Goal: Task Accomplishment & Management: Complete application form

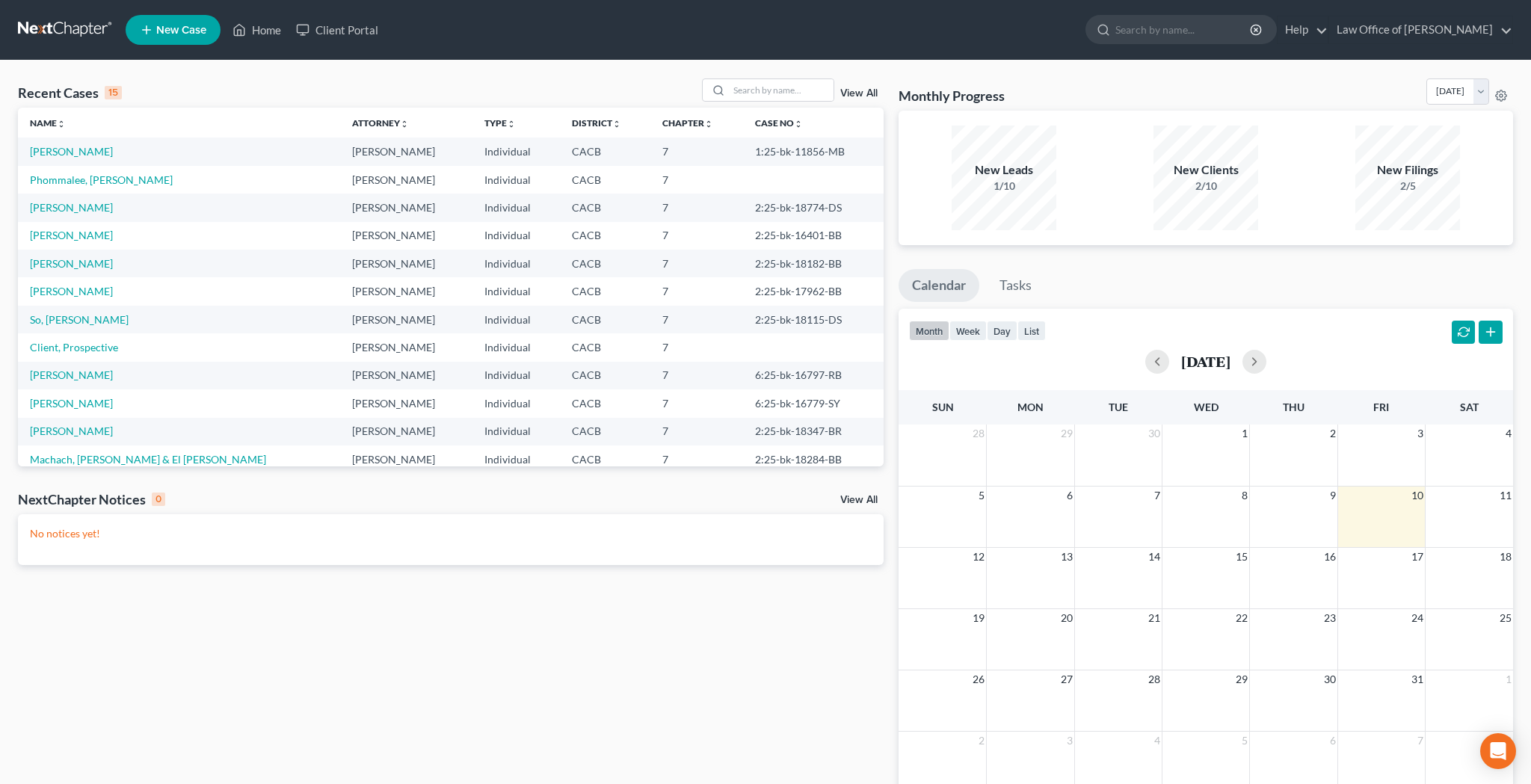
click at [187, 32] on span "New Case" at bounding box center [181, 30] width 50 height 11
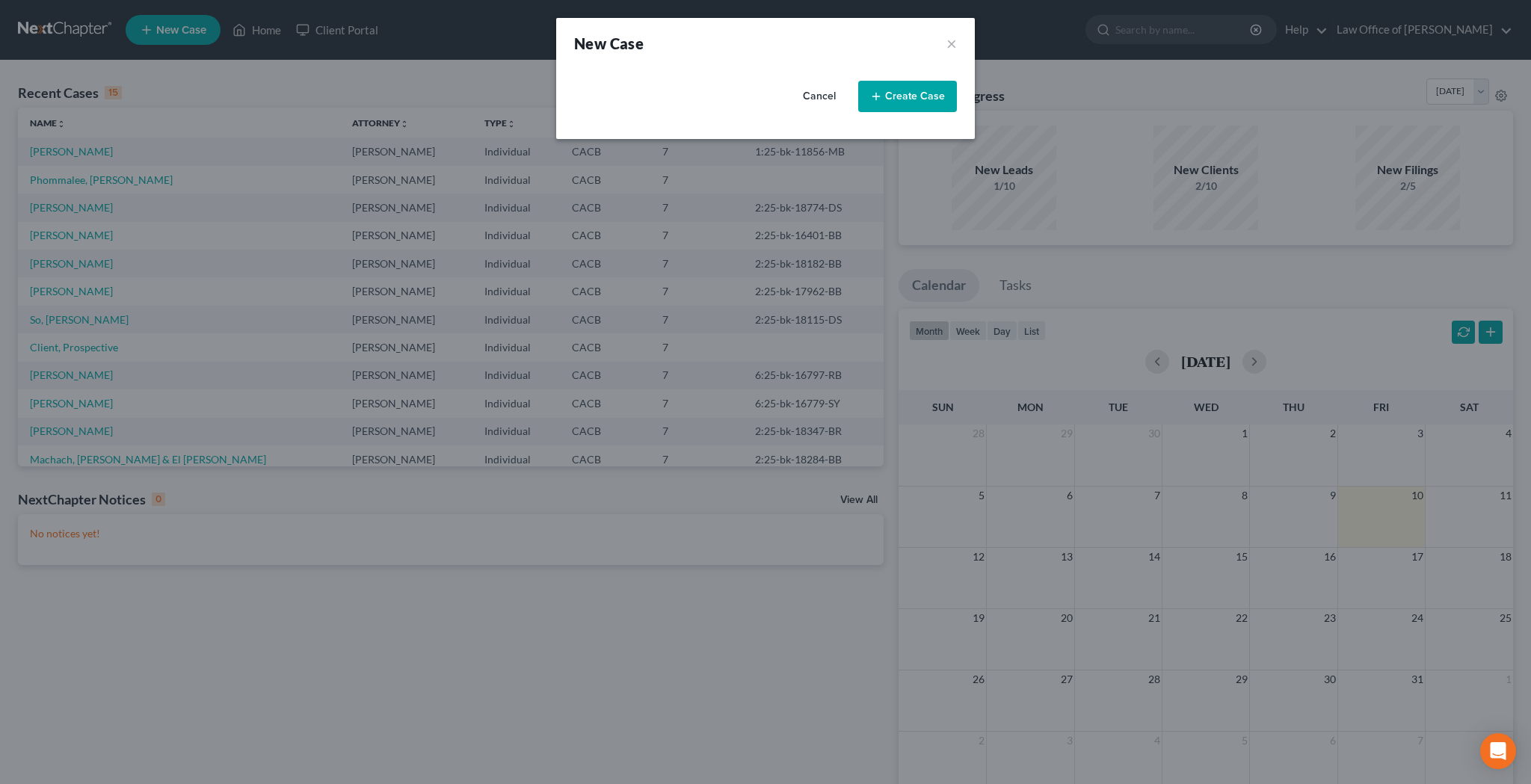
select select "7"
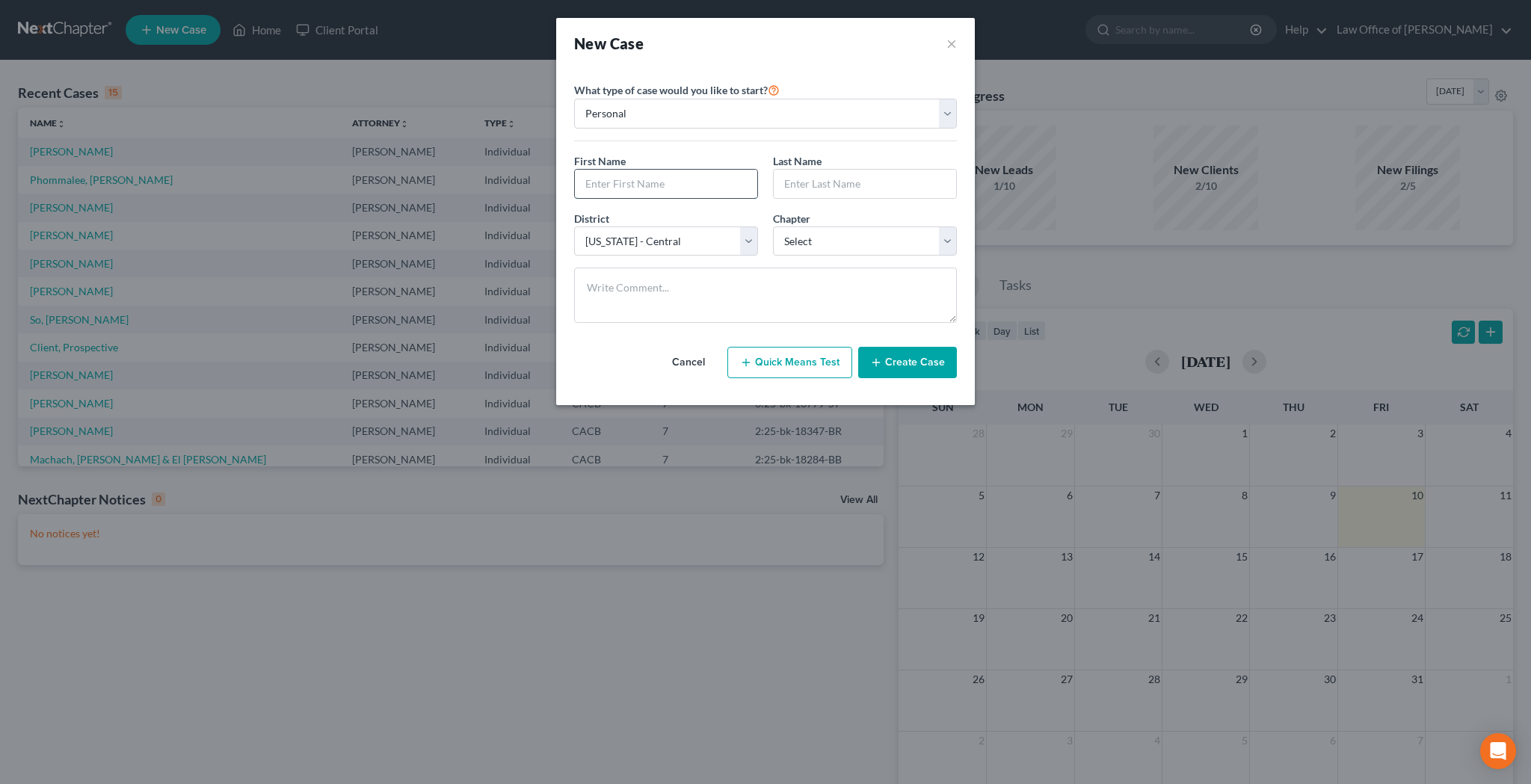
click at [625, 187] on input "text" at bounding box center [666, 184] width 182 height 28
type input "[PERSON_NAME]"
click at [805, 182] on input "text" at bounding box center [864, 184] width 182 height 28
type input "[PERSON_NAME]"
select select "0"
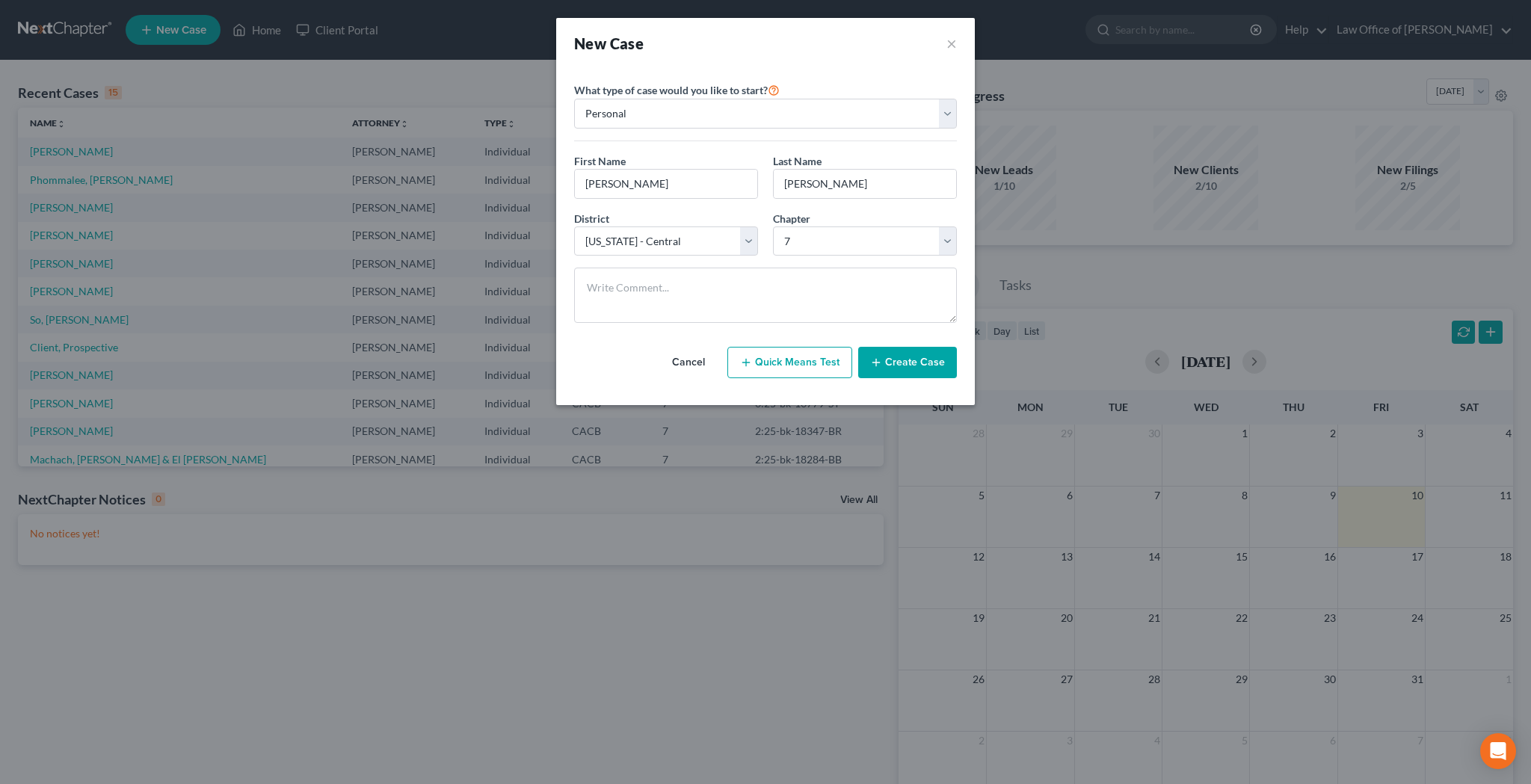
click at [914, 366] on button "Create Case" at bounding box center [908, 363] width 98 height 31
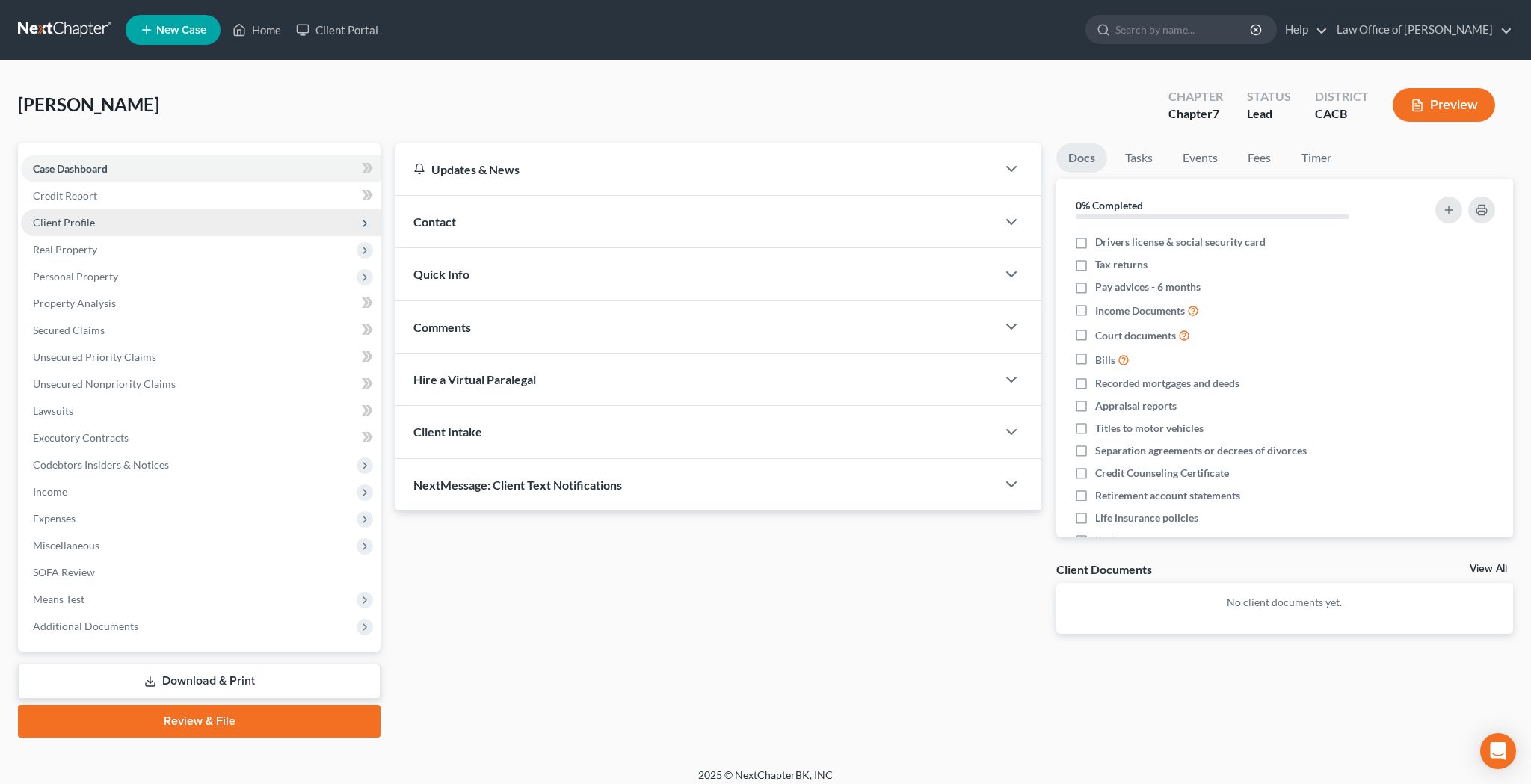
click at [142, 219] on span "Client Profile" at bounding box center [200, 222] width 359 height 27
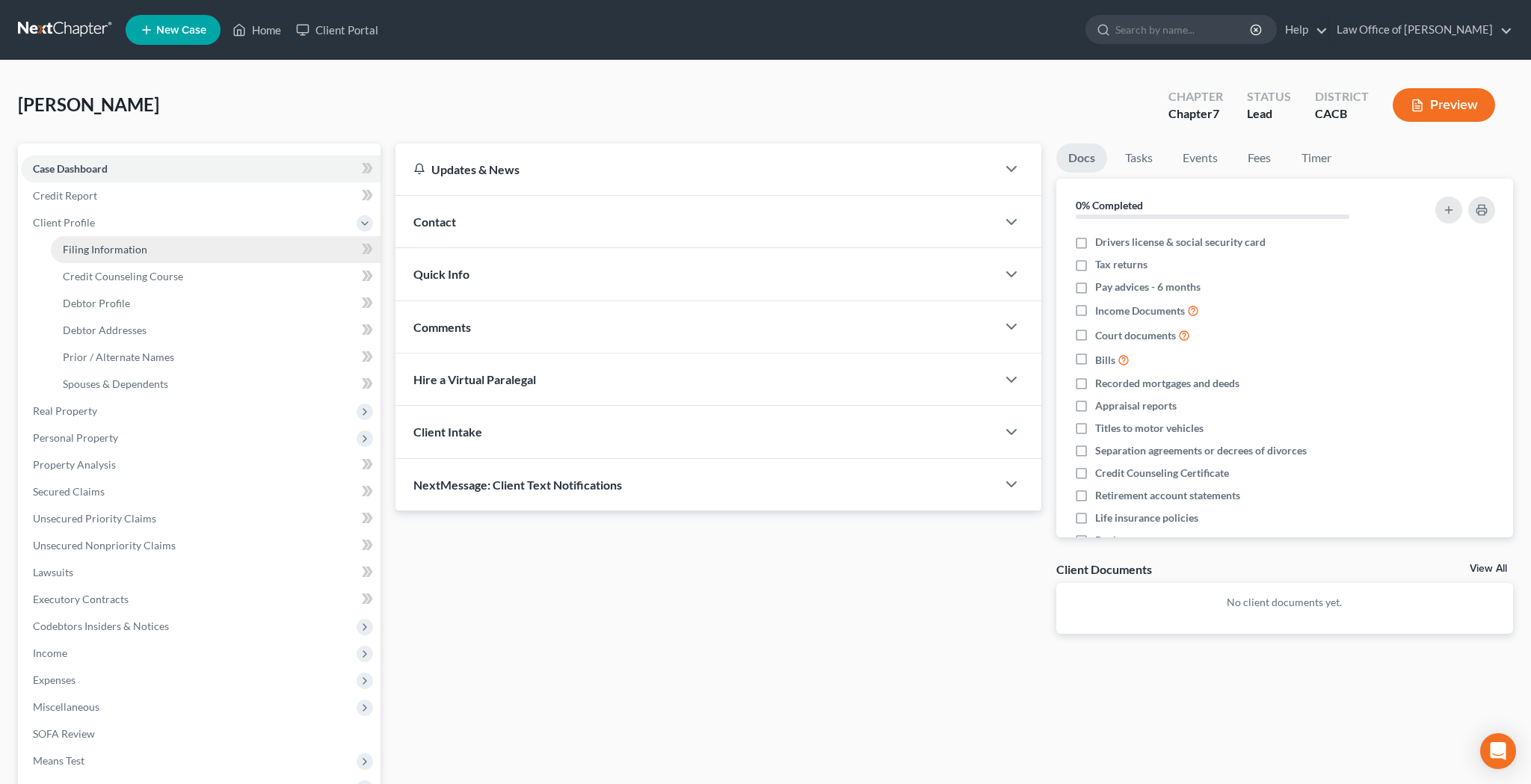
click at [142, 245] on span "Filing Information" at bounding box center [105, 249] width 85 height 13
select select "1"
select select "0"
select select "7"
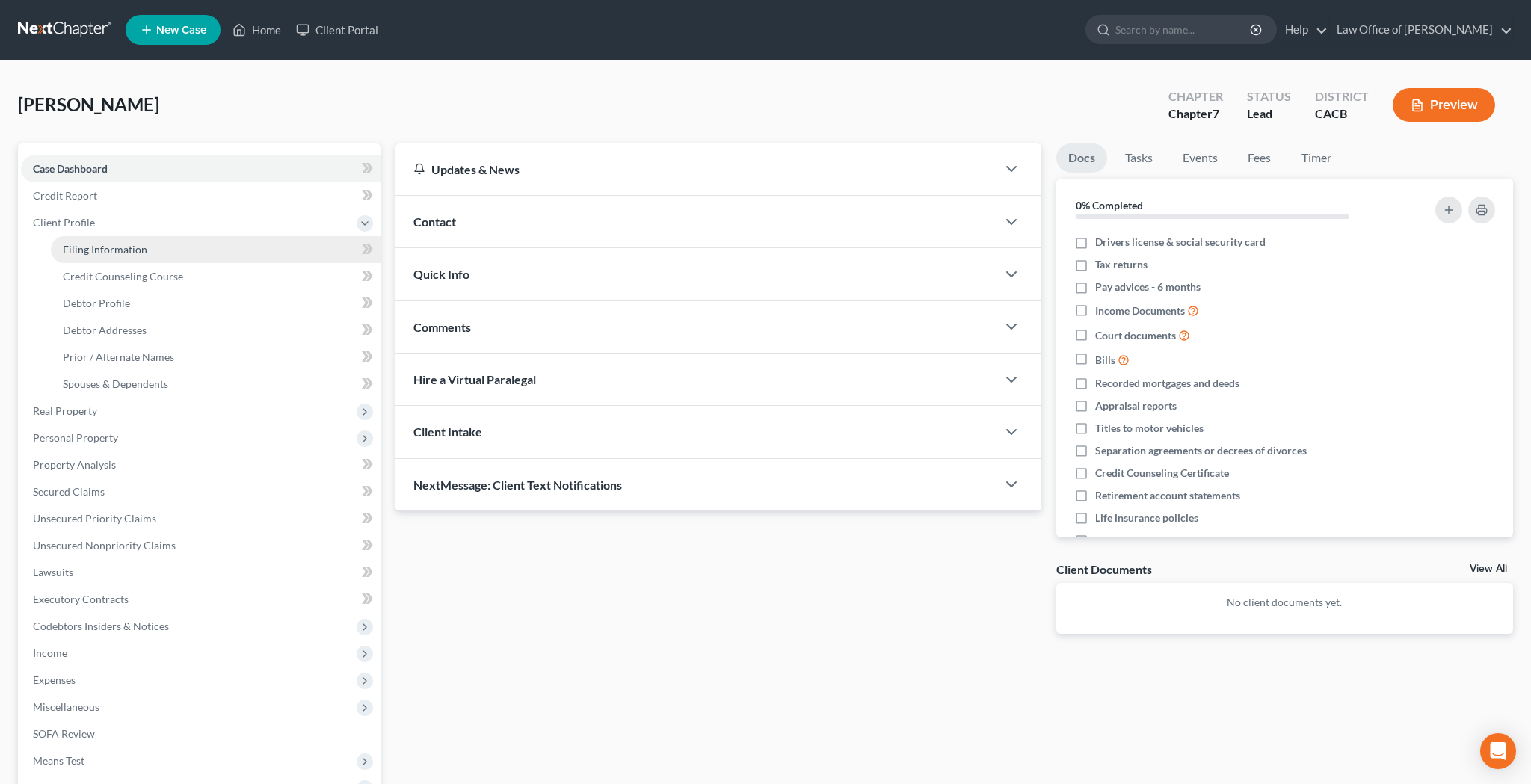
select select "4"
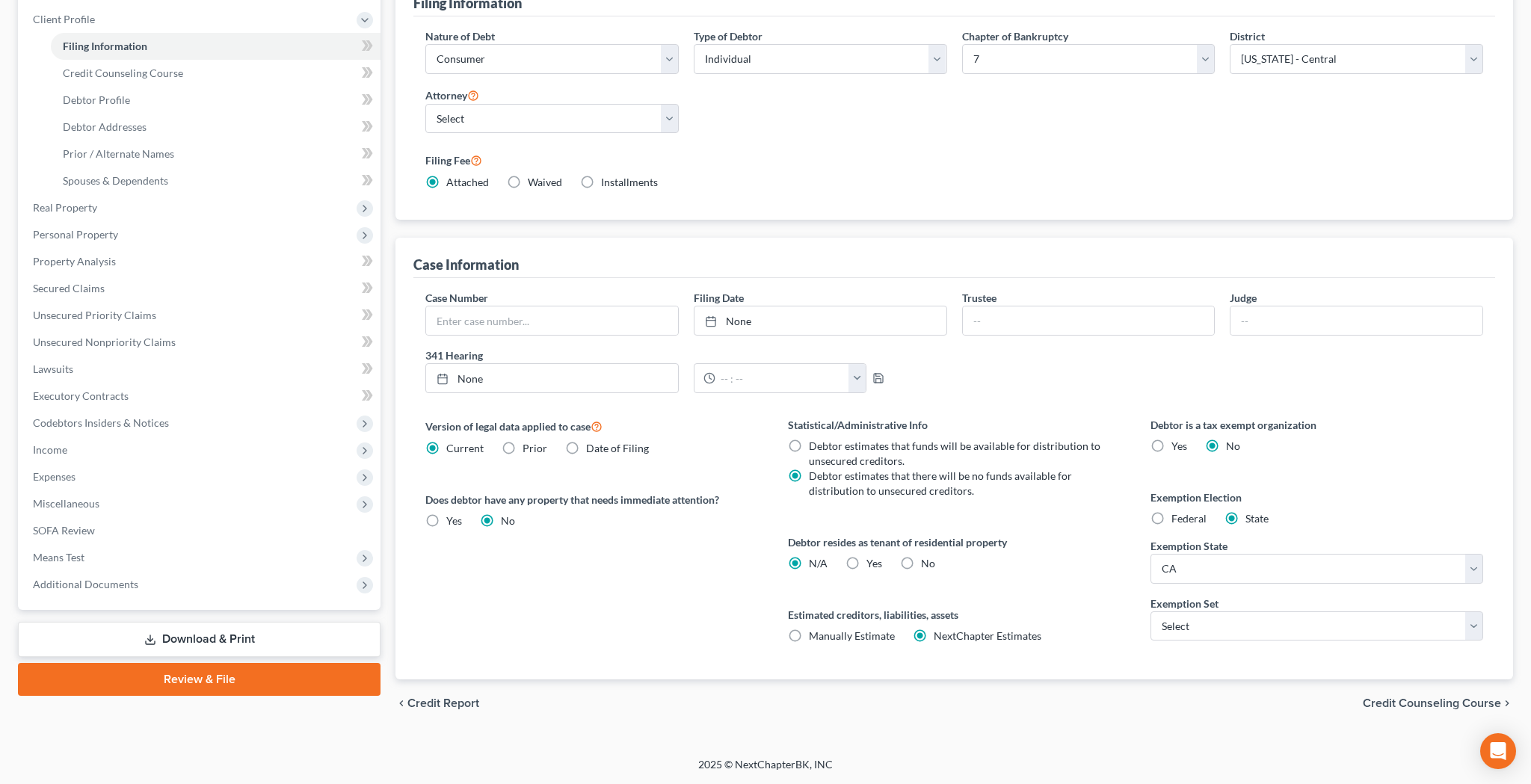
scroll to position [203, 0]
click at [866, 560] on label "Yes Yes" at bounding box center [874, 563] width 16 height 15
click at [872, 560] on input "Yes Yes" at bounding box center [876, 560] width 9 height 9
radio input "true"
radio input "false"
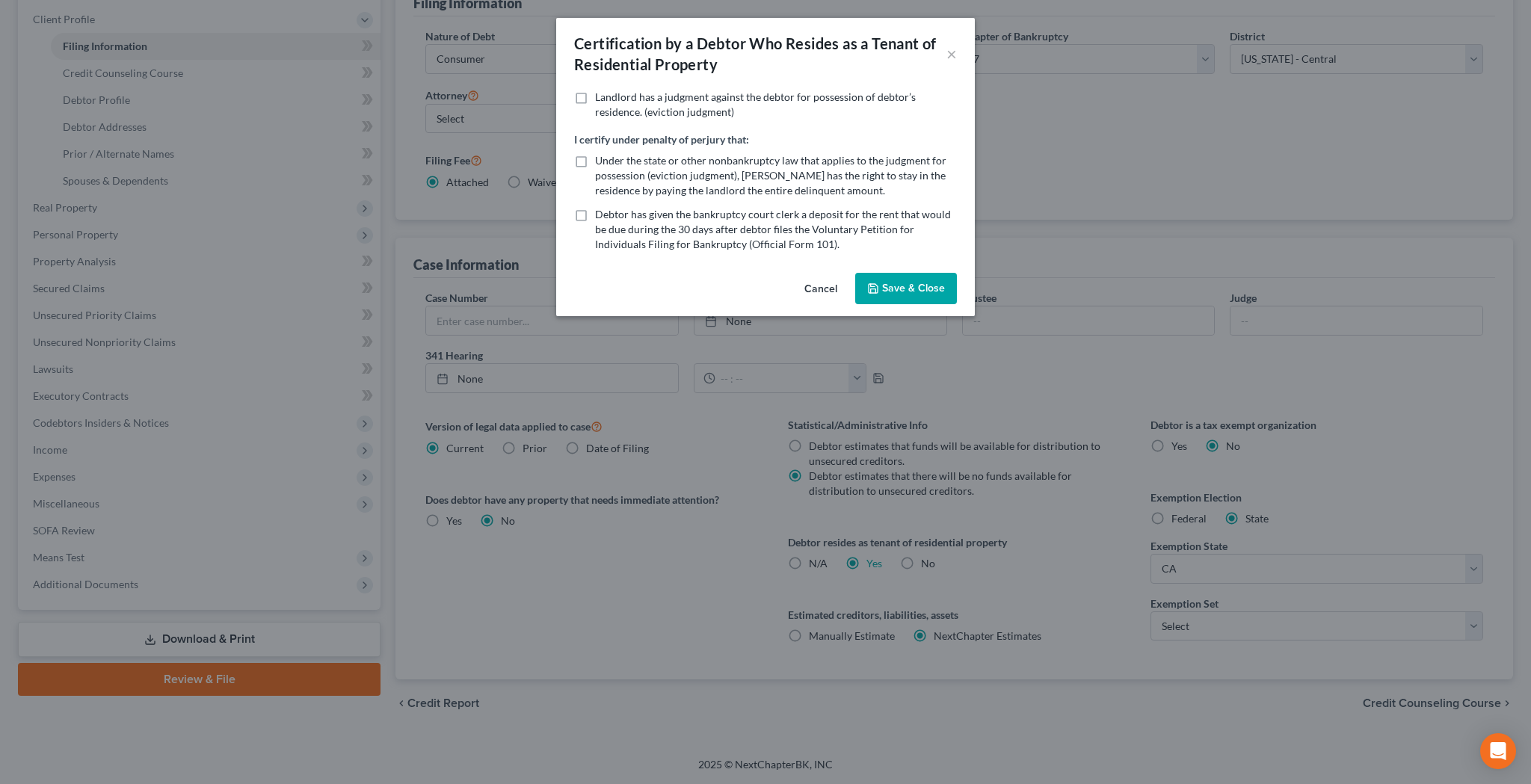
click at [904, 288] on button "Save & Close" at bounding box center [906, 288] width 102 height 31
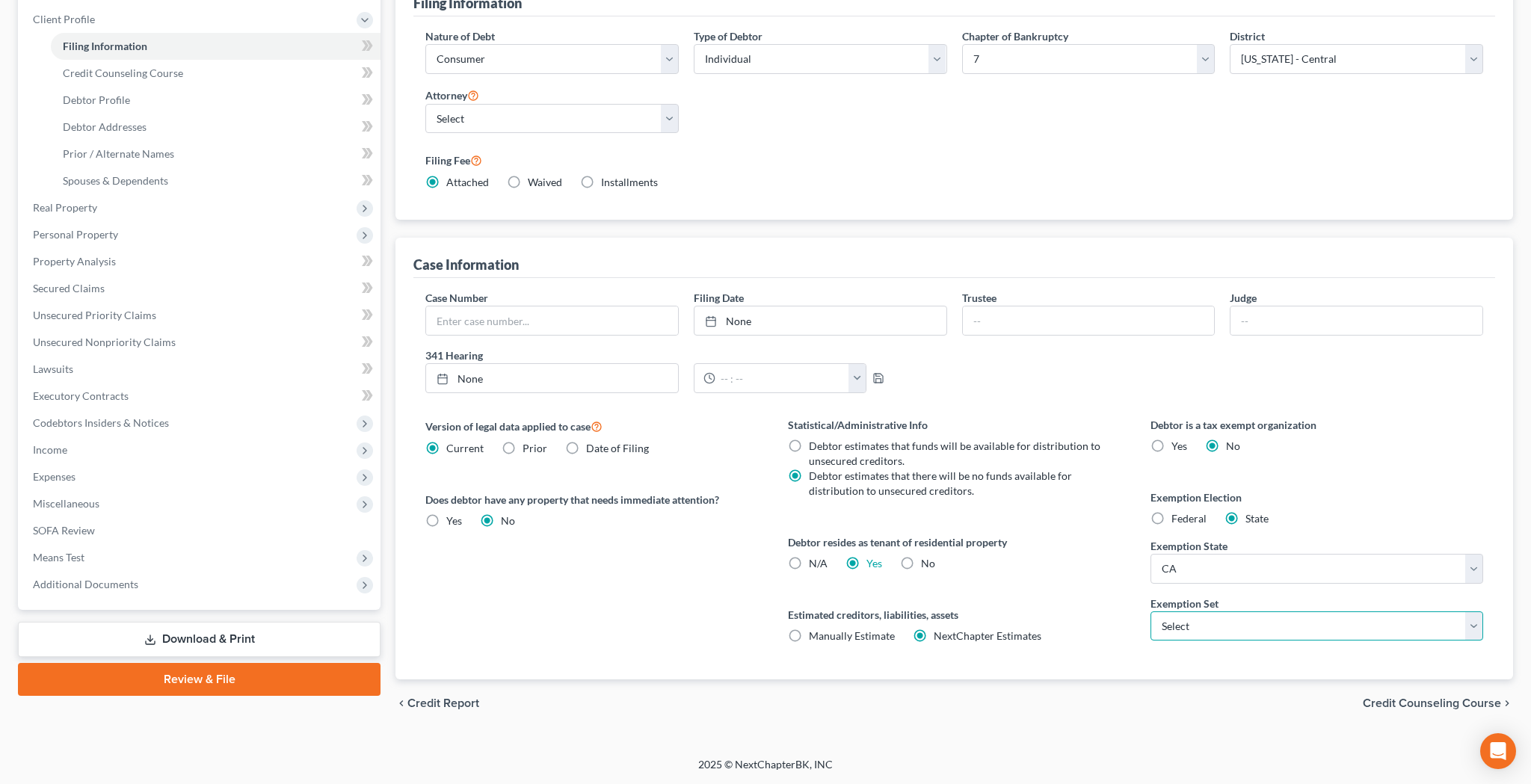
select select "0"
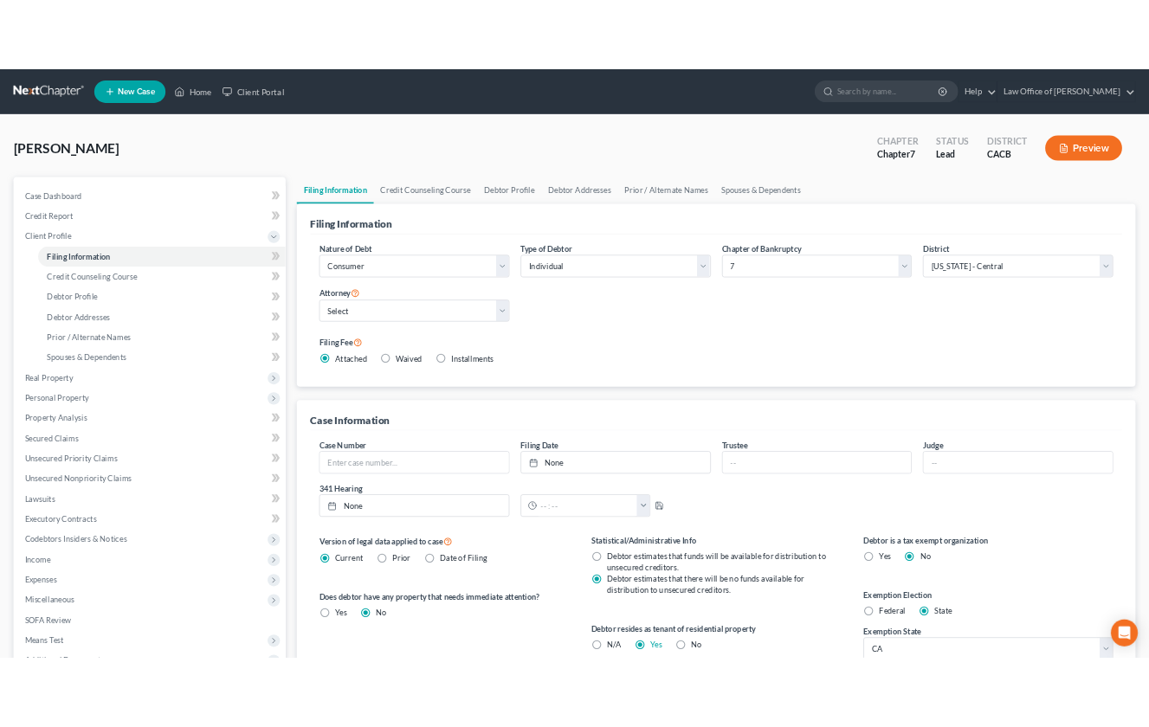
scroll to position [0, 0]
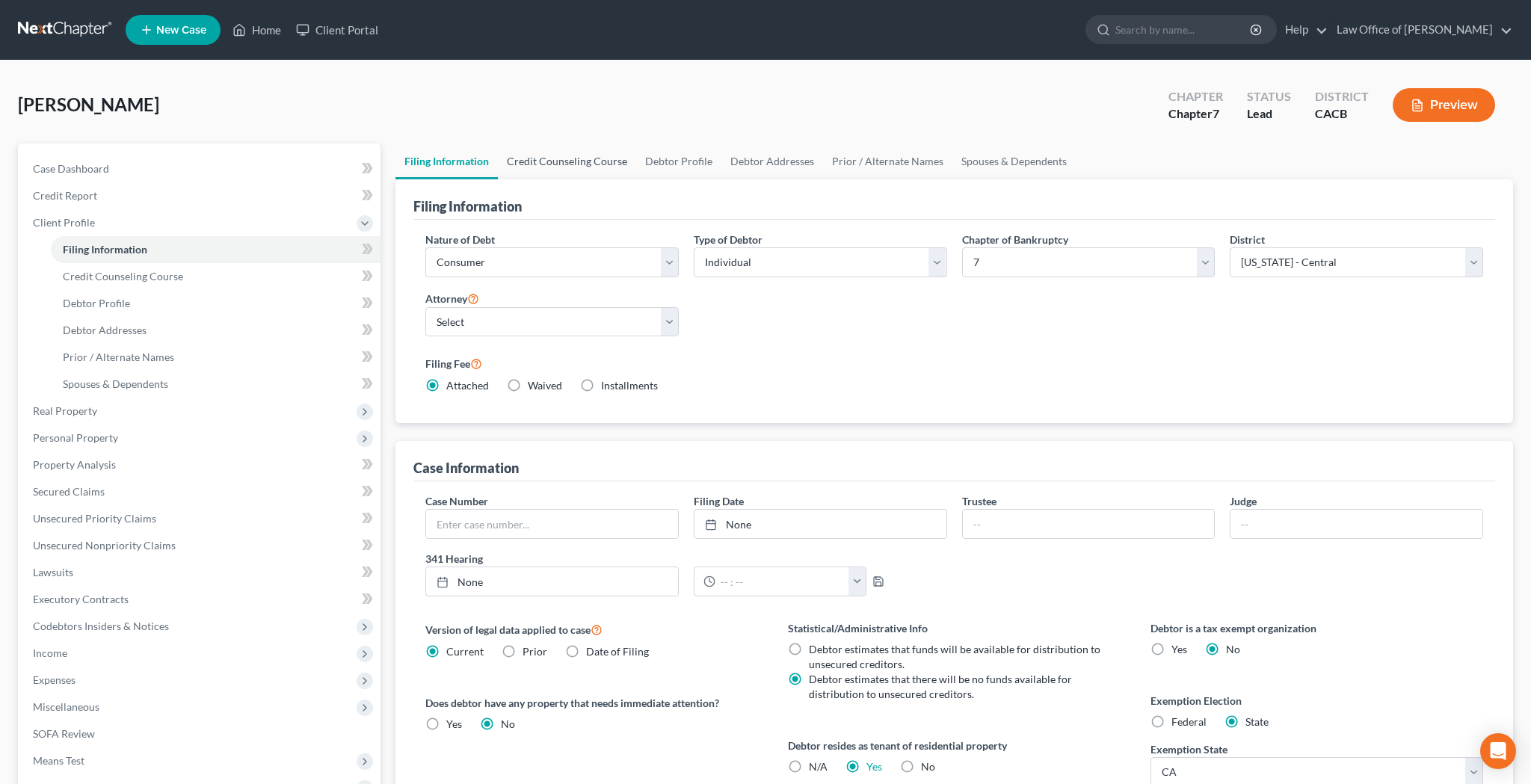
click at [610, 168] on link "Credit Counseling Course" at bounding box center [567, 161] width 138 height 36
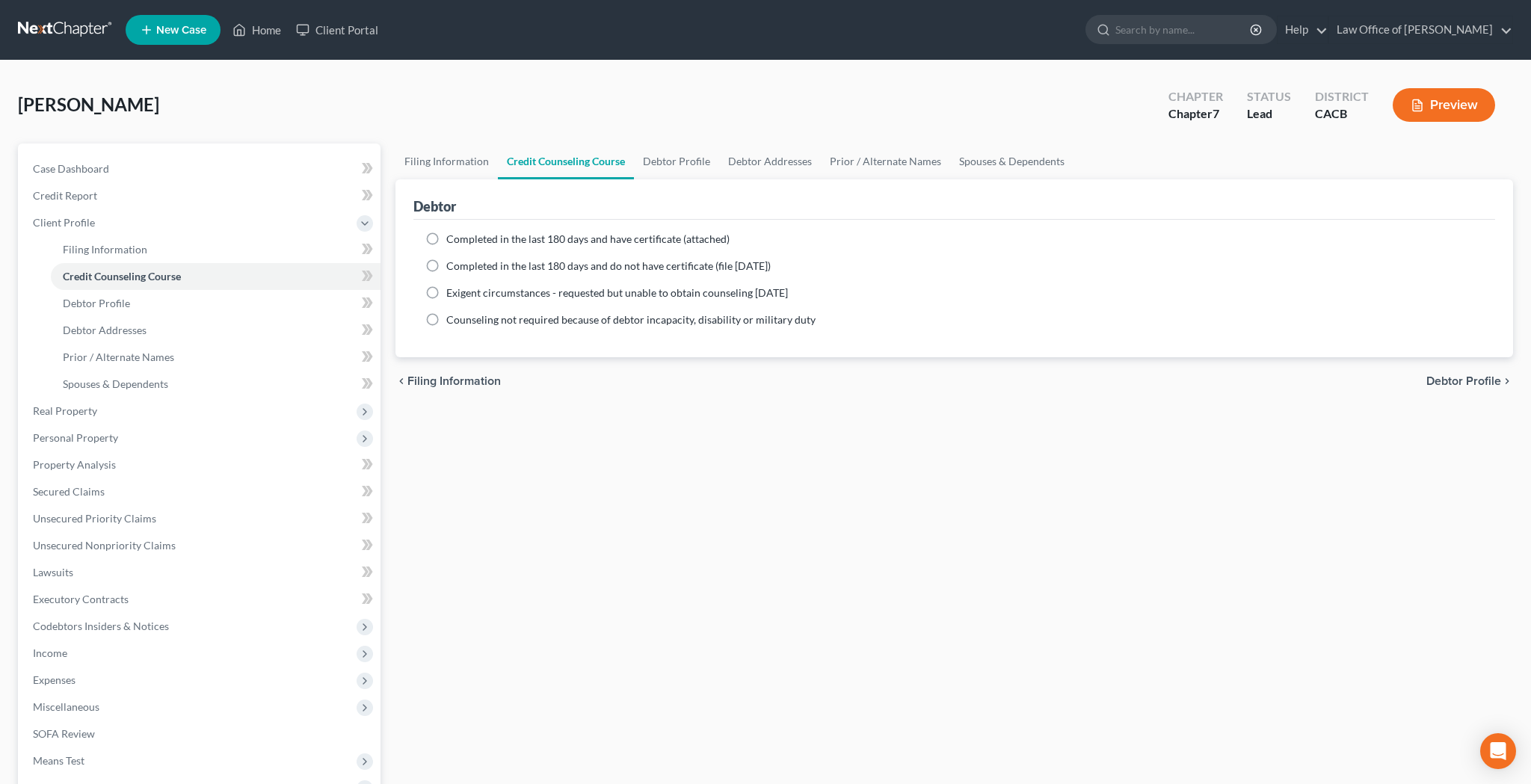
click at [446, 239] on label "Completed in the last 180 days and have certificate (attached)" at bounding box center [588, 238] width 283 height 15
click at [452, 239] on input "Completed in the last 180 days and have certificate (attached)" at bounding box center [457, 236] width 9 height 9
radio input "true"
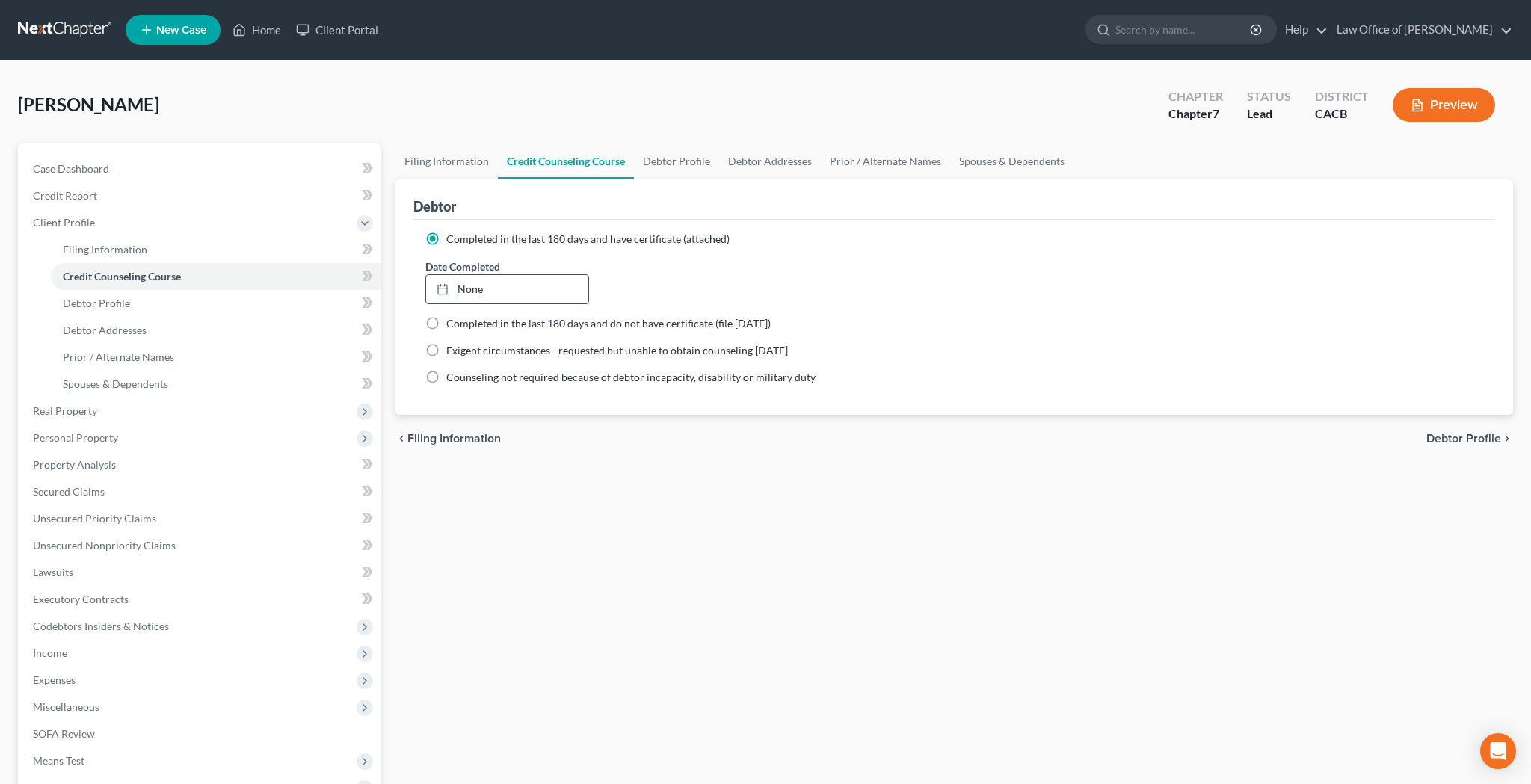
click at [477, 294] on link "None" at bounding box center [507, 289] width 162 height 28
click at [659, 165] on link "Debtor Profile" at bounding box center [676, 161] width 85 height 36
select select "0"
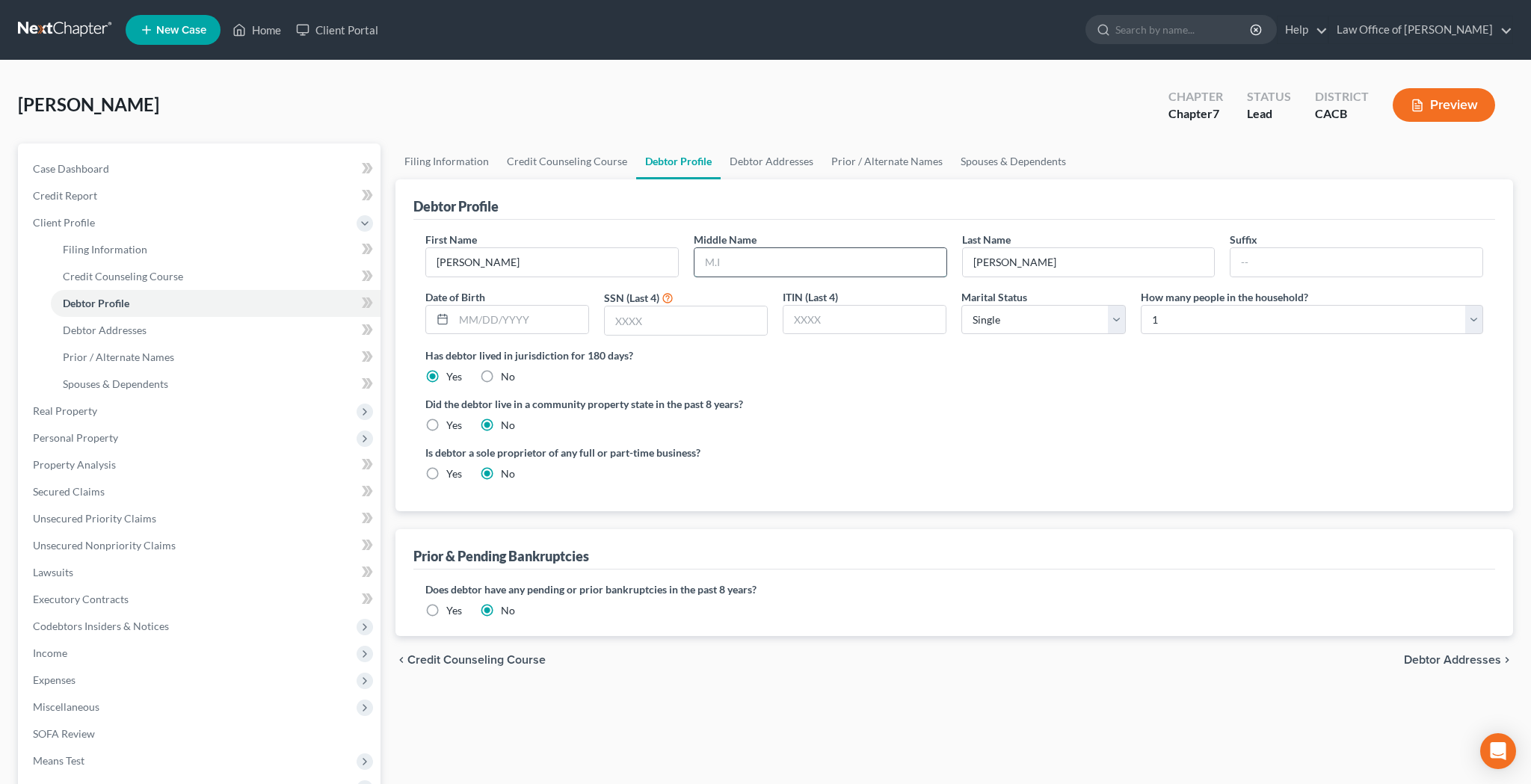
click at [742, 261] on input "text" at bounding box center [820, 262] width 252 height 28
type input "[PERSON_NAME]"
click at [1072, 256] on input "[PERSON_NAME]" at bounding box center [1089, 262] width 252 height 28
click at [568, 321] on input "text" at bounding box center [522, 319] width 135 height 28
type input "[DATE]"
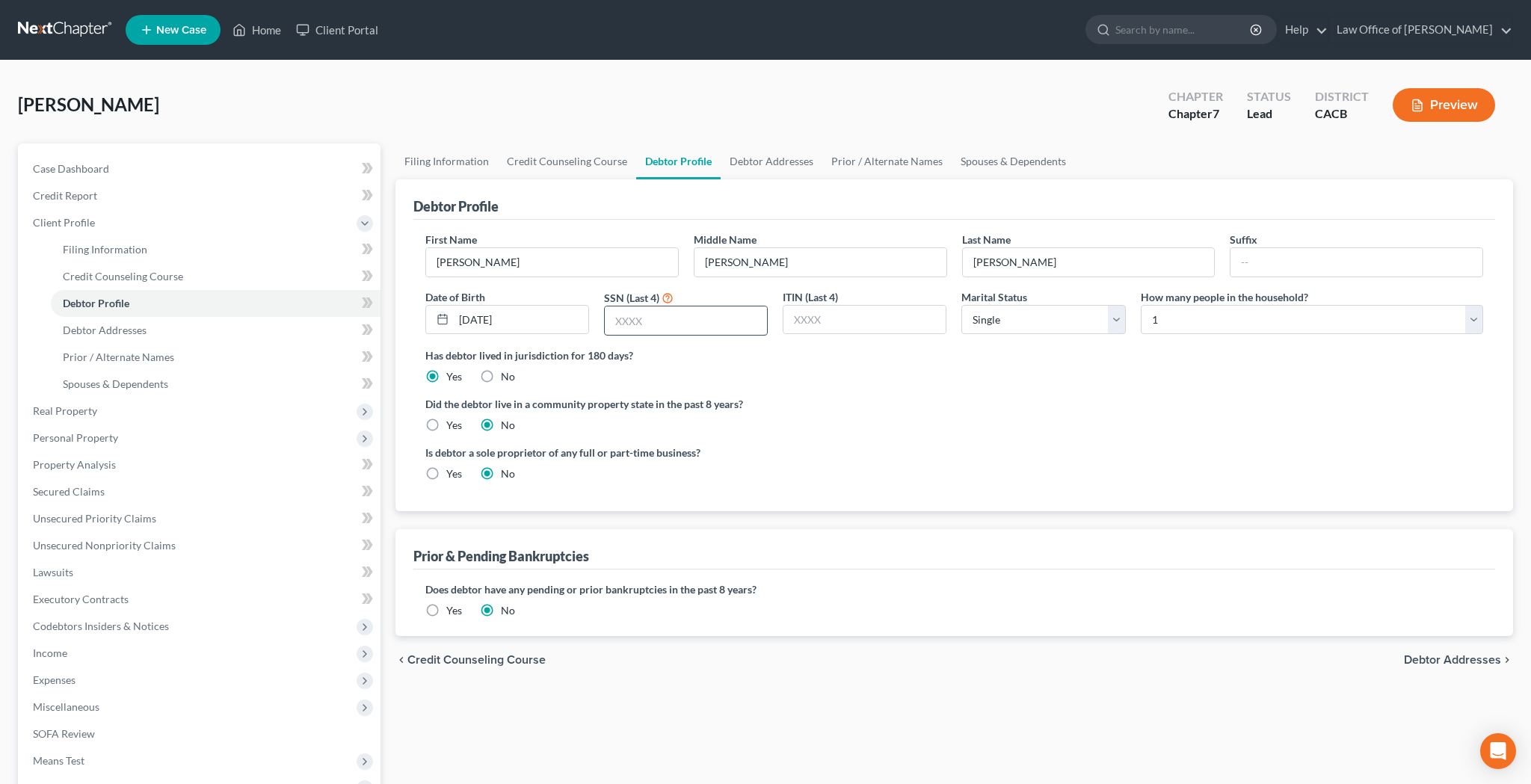
click at [630, 324] on input "text" at bounding box center [686, 320] width 162 height 28
type input "3886"
click at [786, 160] on link "Debtor Addresses" at bounding box center [772, 161] width 102 height 36
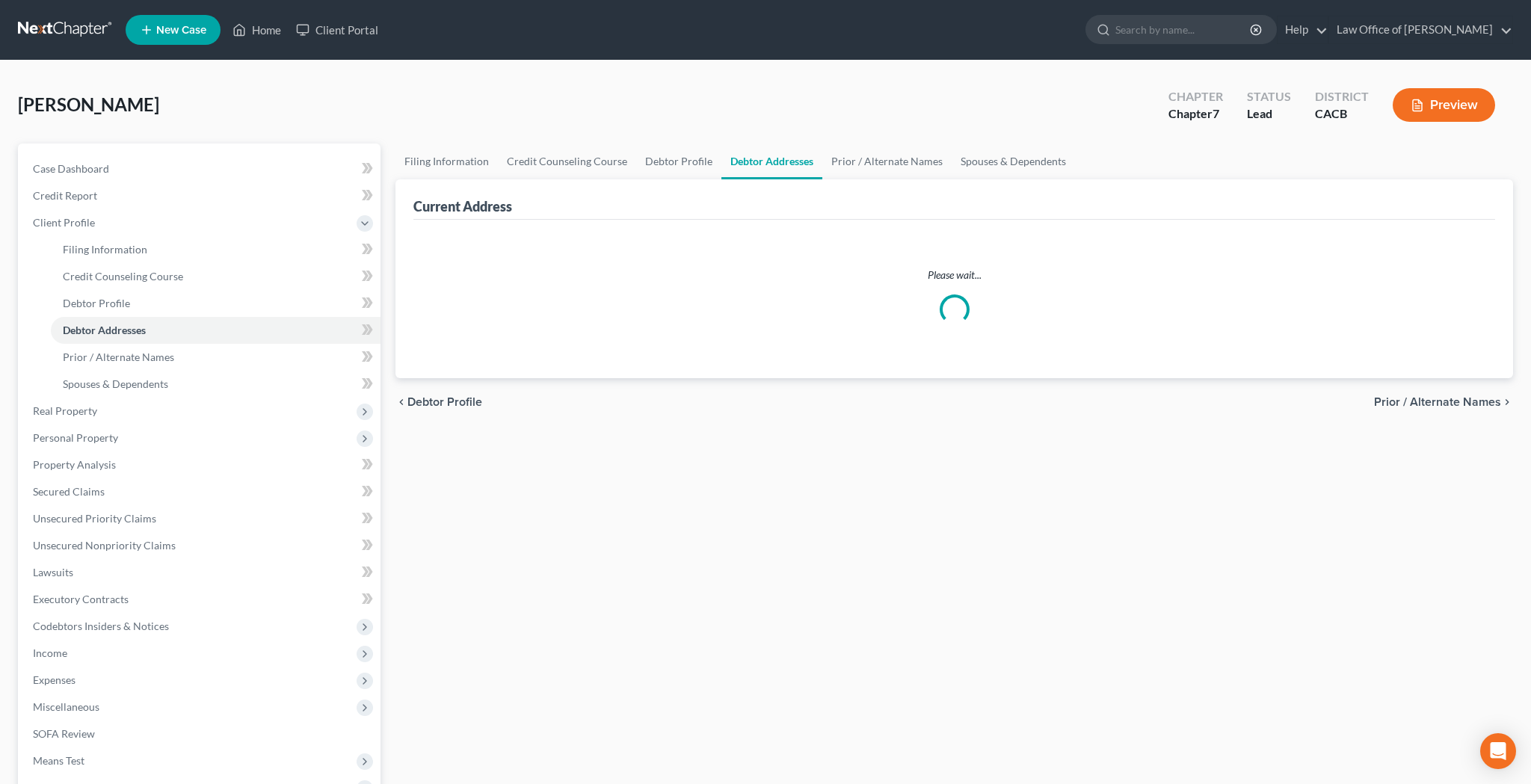
select select "0"
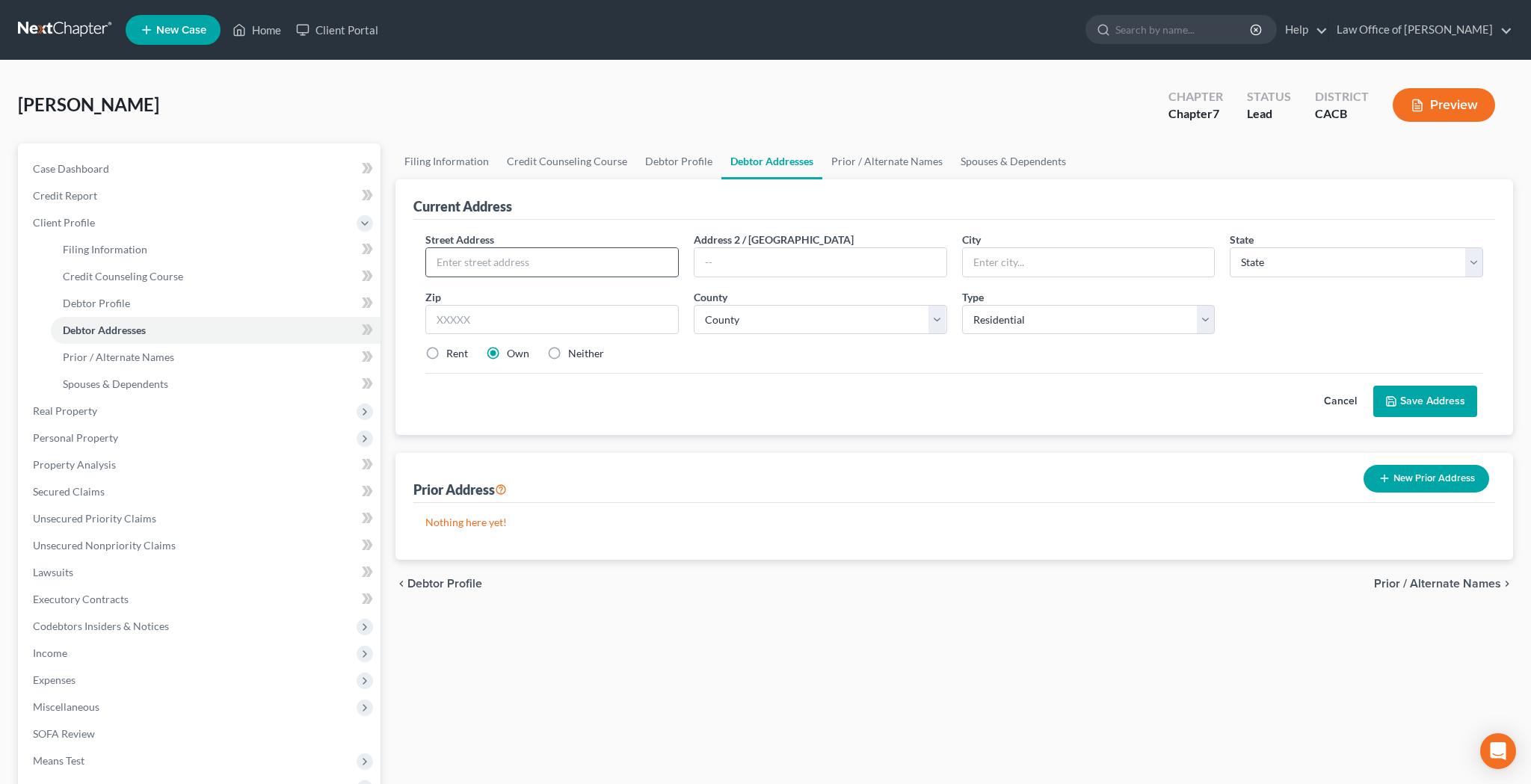
click at [608, 262] on input "text" at bounding box center [552, 262] width 252 height 28
type input "[STREET_ADDRESS][PERSON_NAME]"
click at [666, 326] on input "text" at bounding box center [553, 319] width 254 height 30
type input "90039"
click at [799, 364] on div "Street Address * [STREET_ADDRESS][GEOGRAPHIC_DATA][PERSON_NAME] 2 / [GEOGRAPHIC…" at bounding box center [954, 302] width 1072 height 142
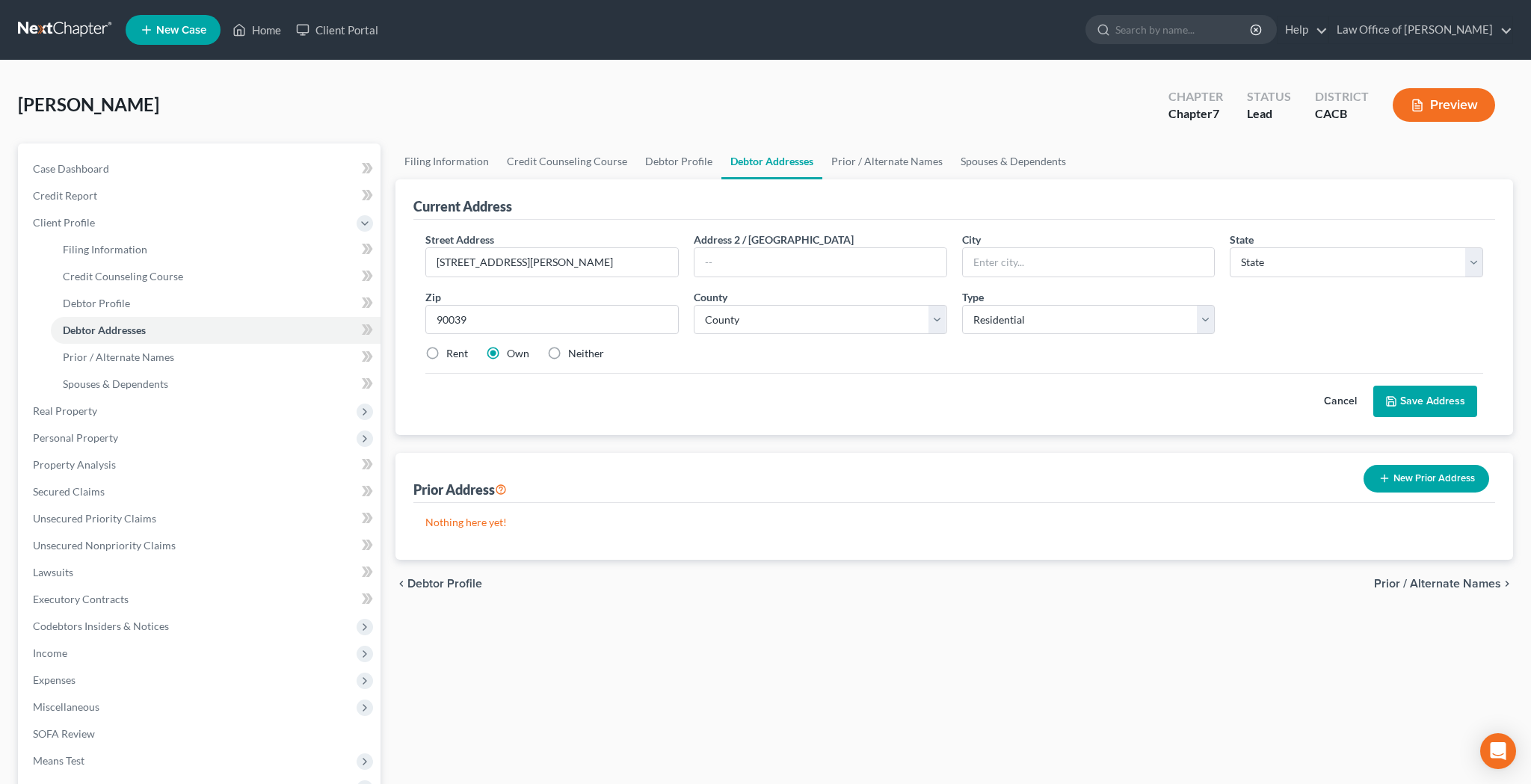
type input "[GEOGRAPHIC_DATA]"
select select "4"
select select "18"
click at [446, 359] on label "Rent" at bounding box center [457, 353] width 22 height 15
click at [452, 356] on input "Rent" at bounding box center [457, 351] width 9 height 9
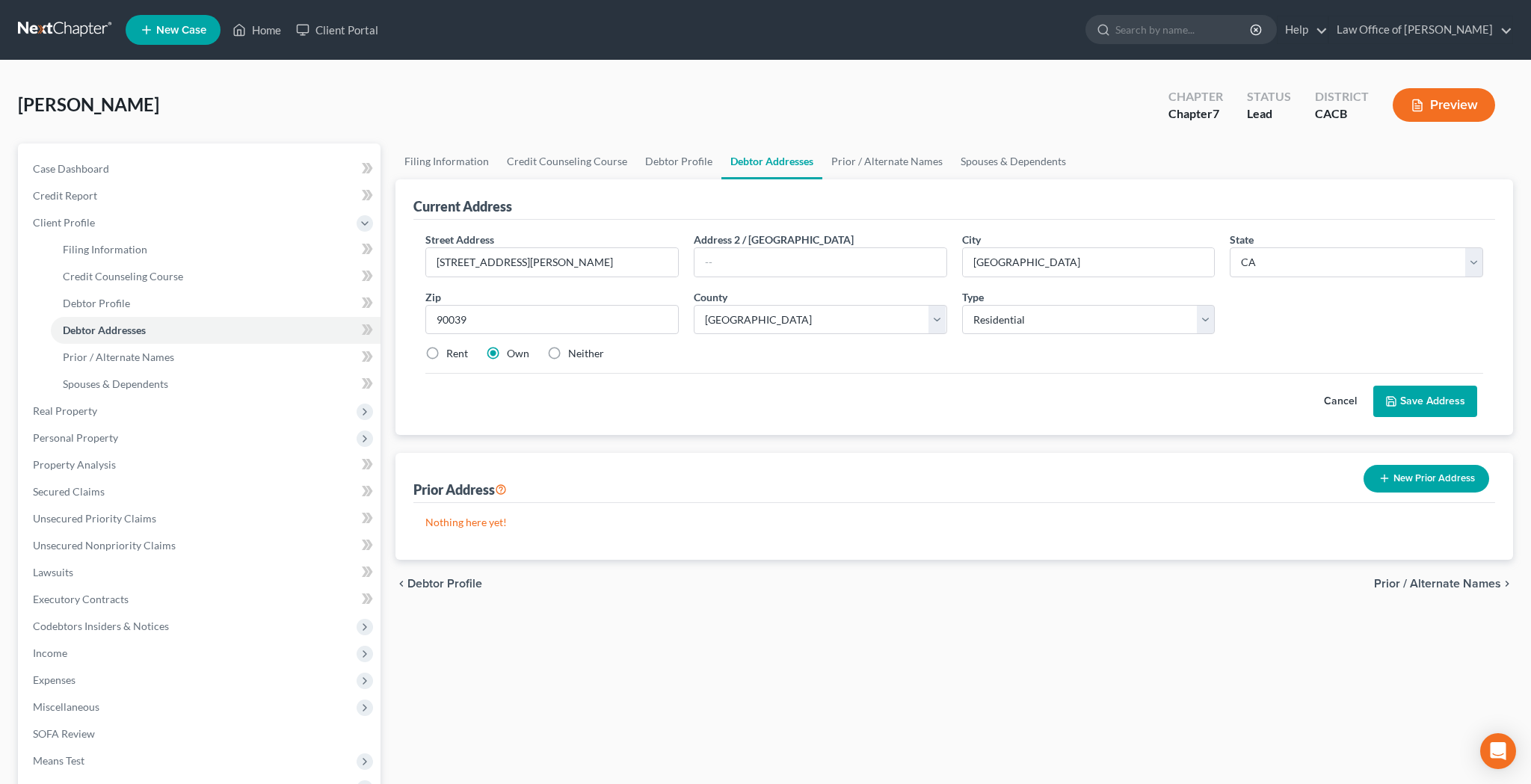
radio input "true"
click at [1413, 399] on button "Save Address" at bounding box center [1425, 401] width 104 height 31
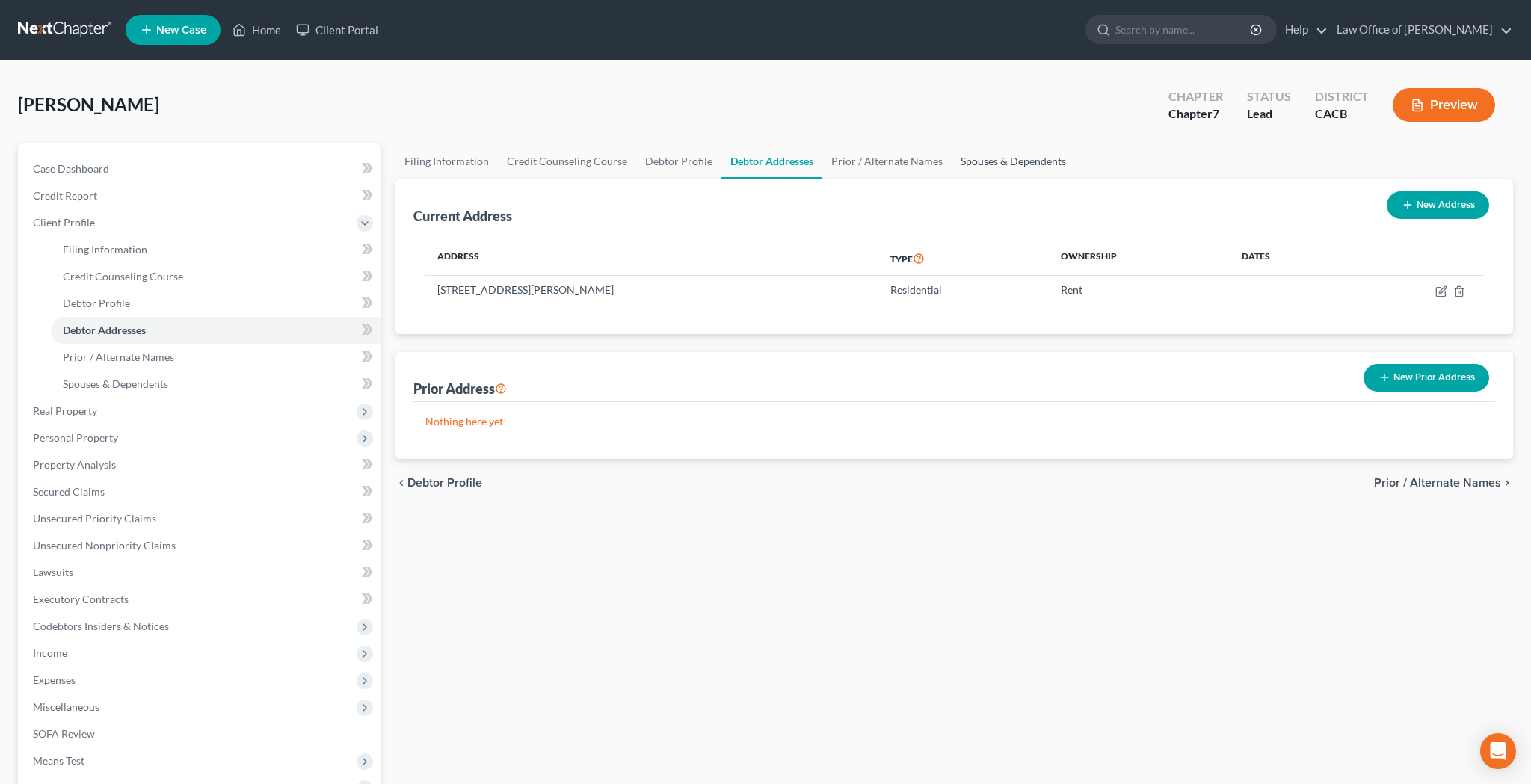
click at [998, 159] on link "Spouses & Dependents" at bounding box center [1013, 161] width 123 height 36
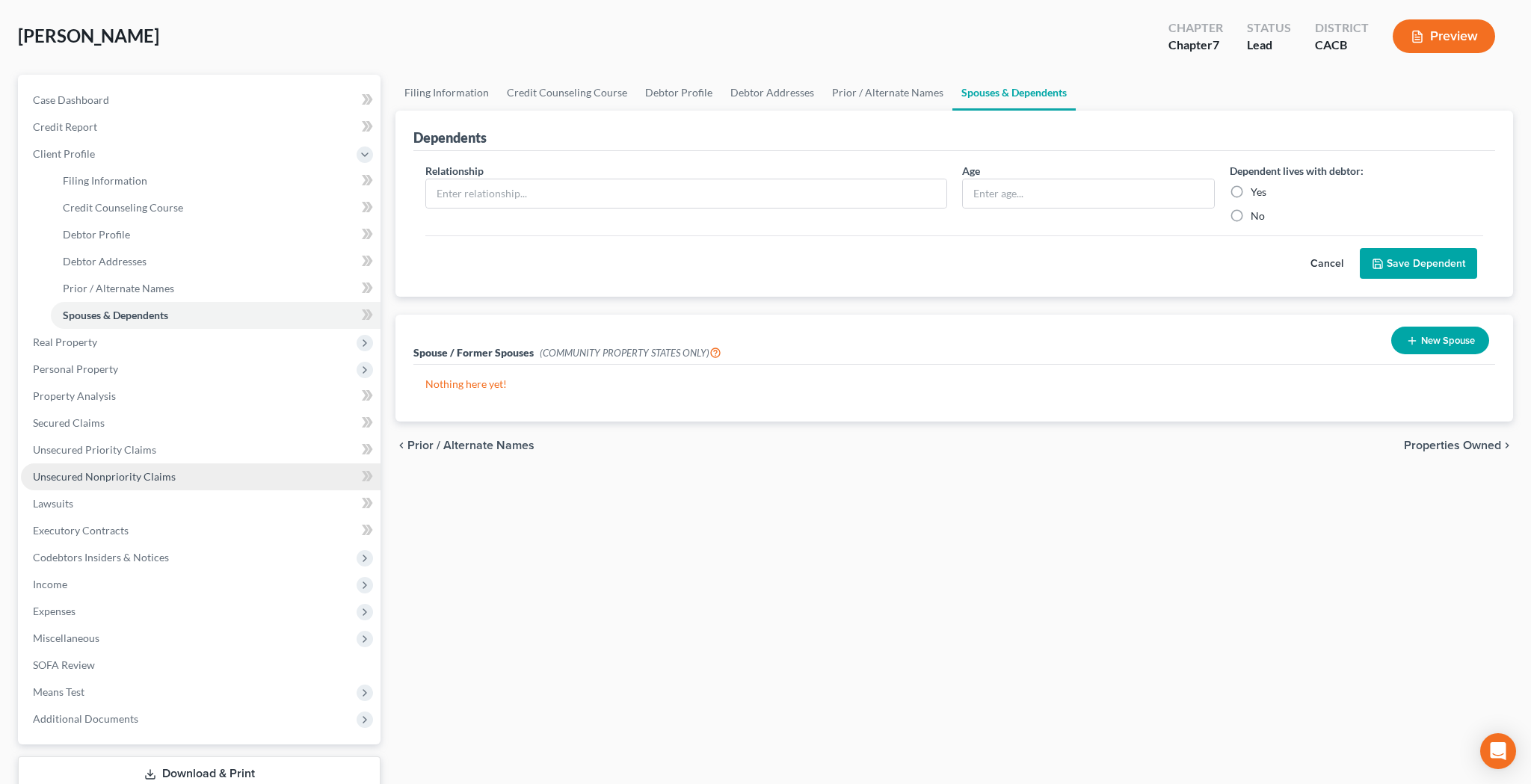
scroll to position [69, 0]
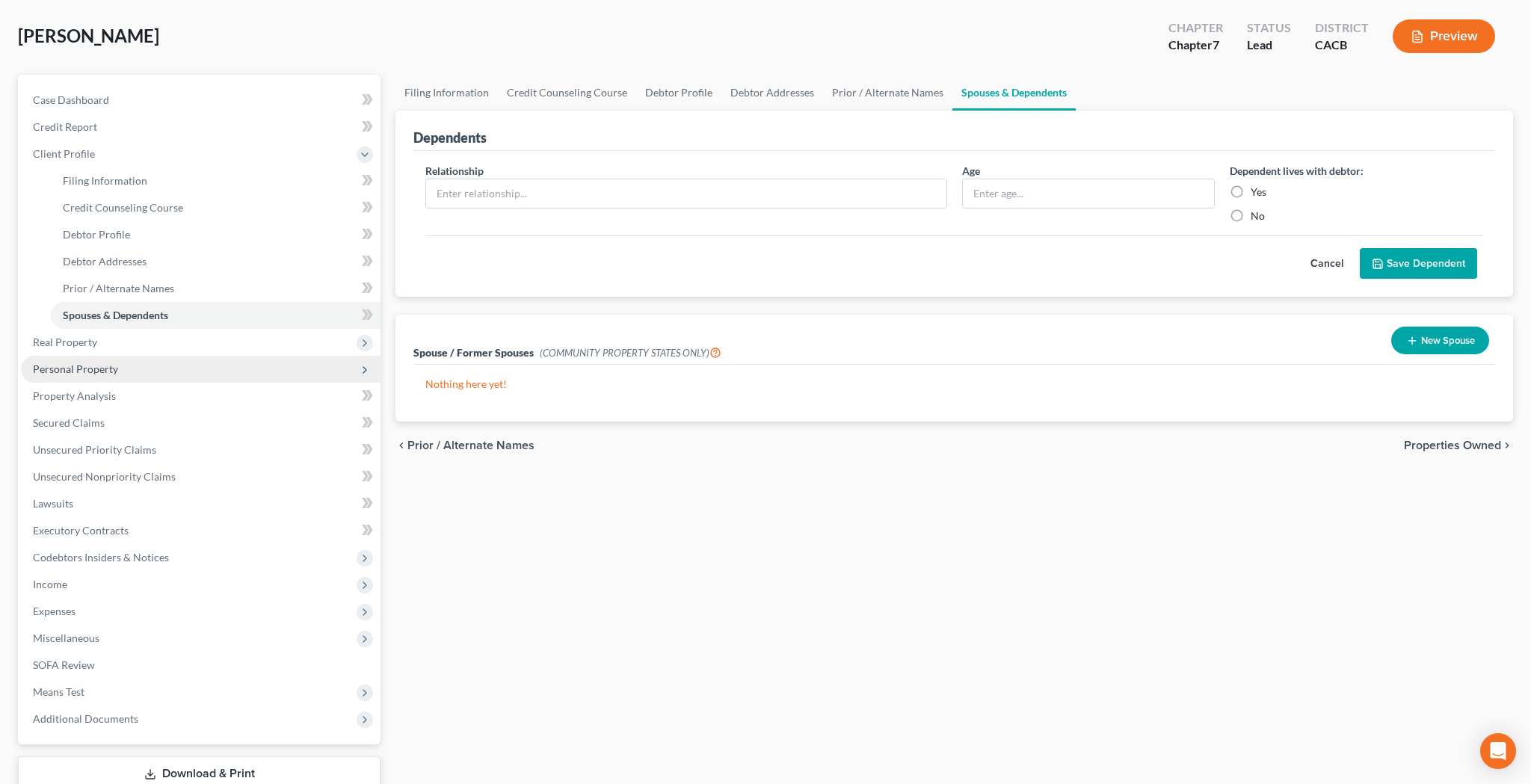
click at [121, 370] on span "Personal Property" at bounding box center [200, 369] width 359 height 27
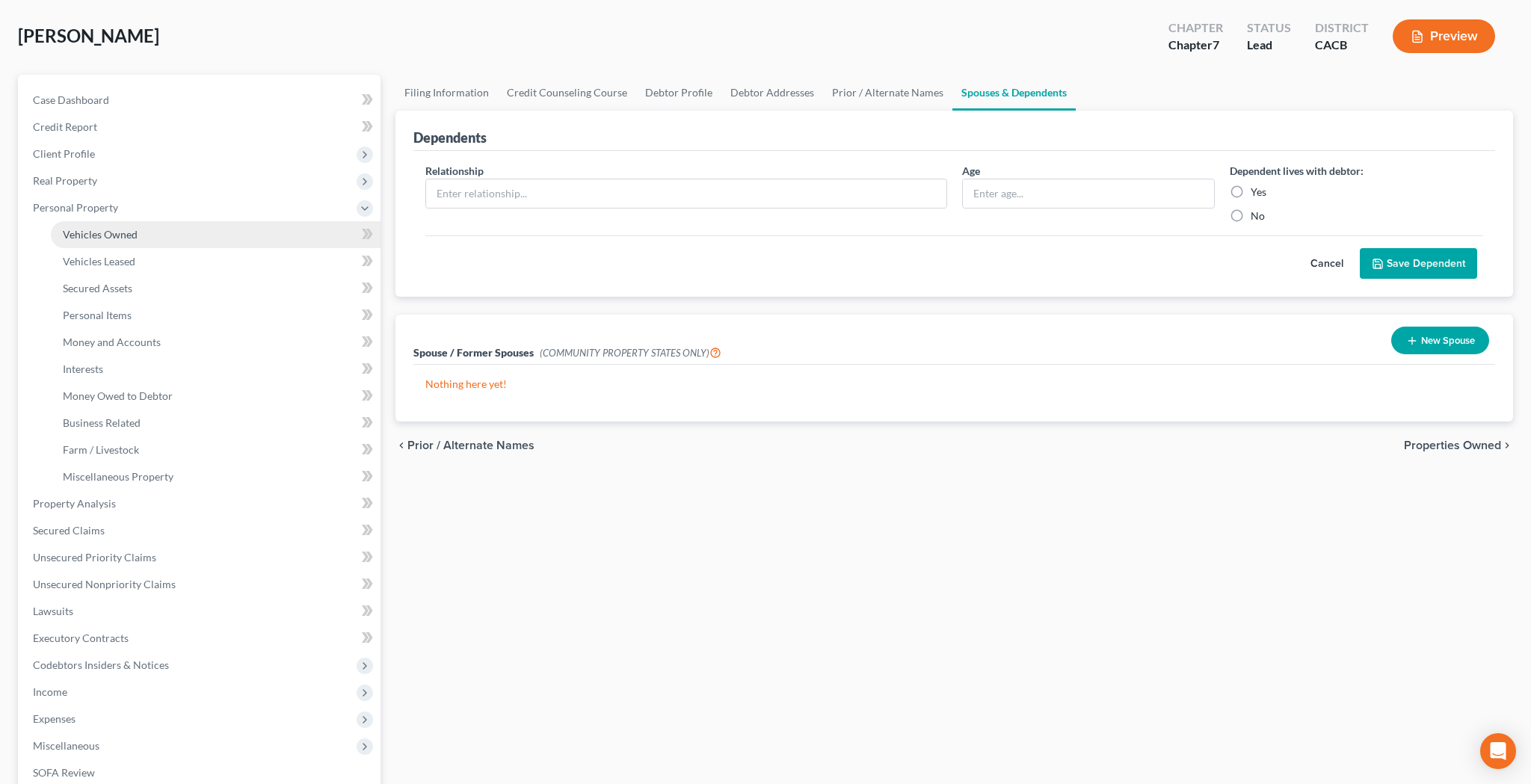
click at [117, 228] on span "Vehicles Owned" at bounding box center [100, 234] width 75 height 13
